Goal: Information Seeking & Learning: Learn about a topic

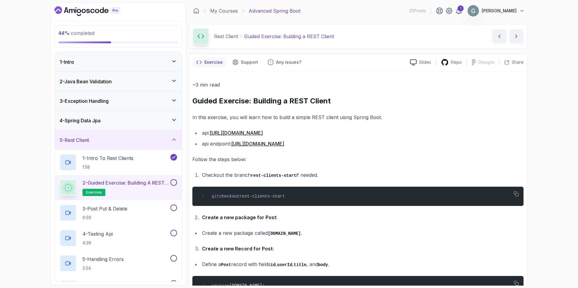
scroll to position [66, 0]
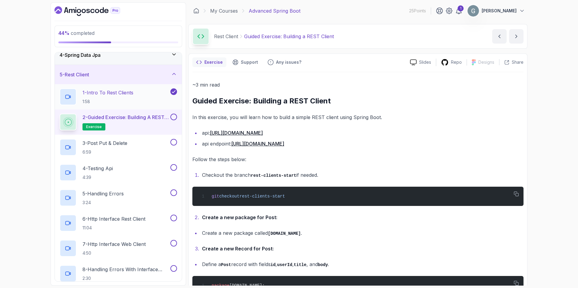
click at [129, 96] on p "1 - Intro To Rest Clients" at bounding box center [107, 92] width 51 height 7
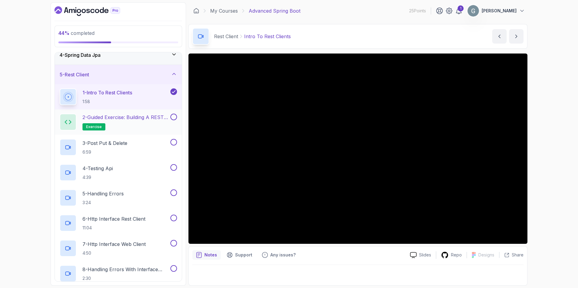
click at [132, 118] on p "2 - Guided Exercise: Building a REST Client" at bounding box center [125, 117] width 87 height 7
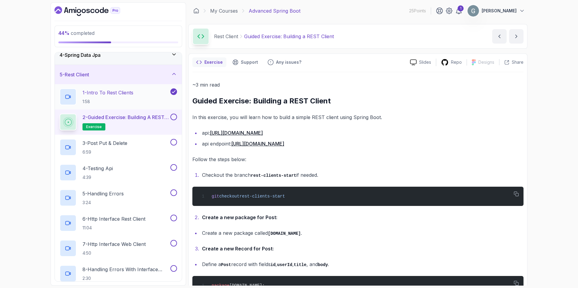
click at [115, 95] on p "1 - Intro To Rest Clients" at bounding box center [107, 92] width 51 height 7
